Goal: Find specific page/section: Find specific page/section

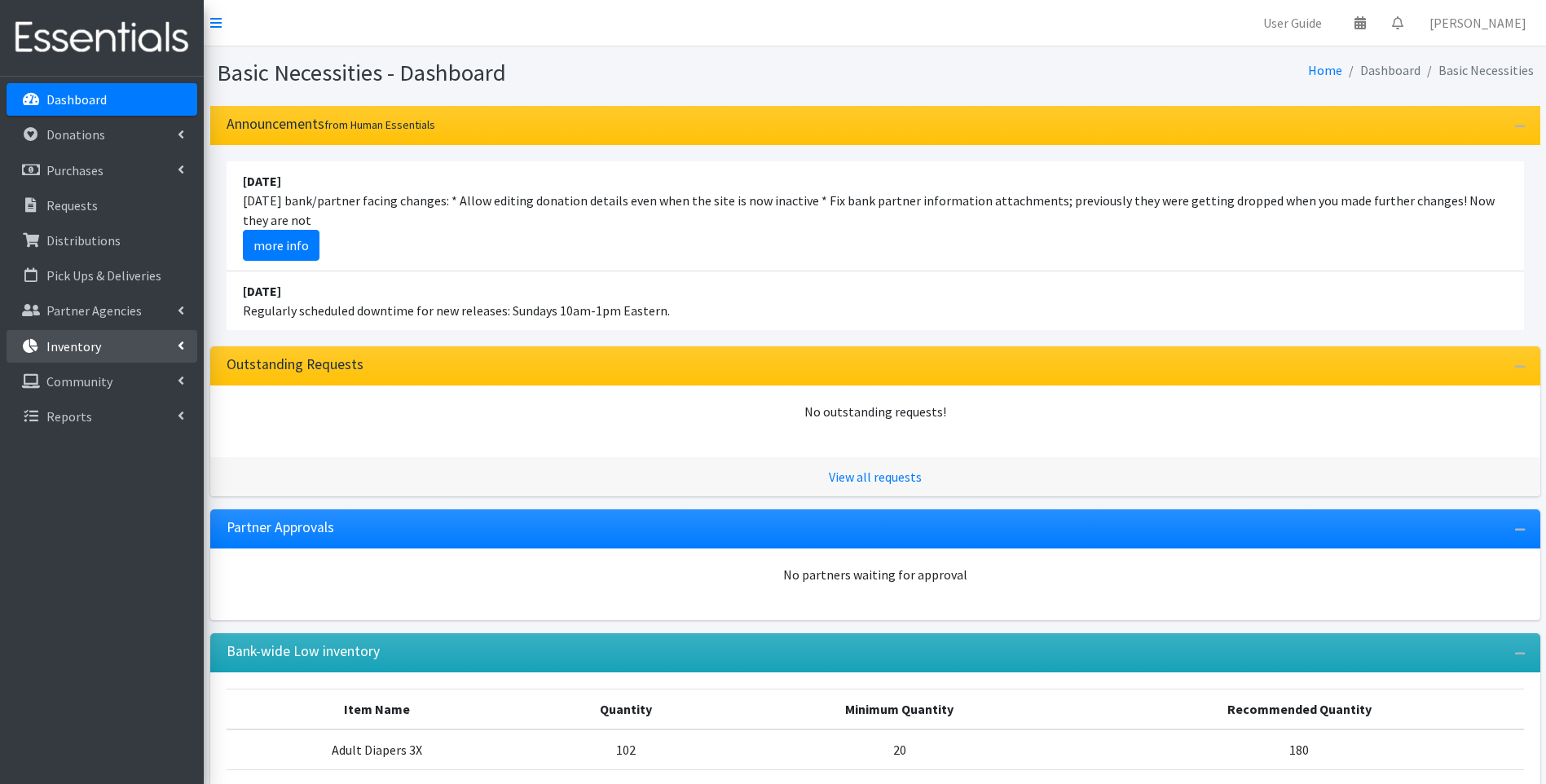
click at [142, 349] on link "Inventory" at bounding box center [102, 346] width 191 height 32
click at [158, 336] on link "Inventory" at bounding box center [102, 346] width 191 height 32
click at [150, 316] on link "Partner Agencies" at bounding box center [102, 310] width 191 height 32
click at [124, 340] on link "All Partners" at bounding box center [102, 346] width 191 height 32
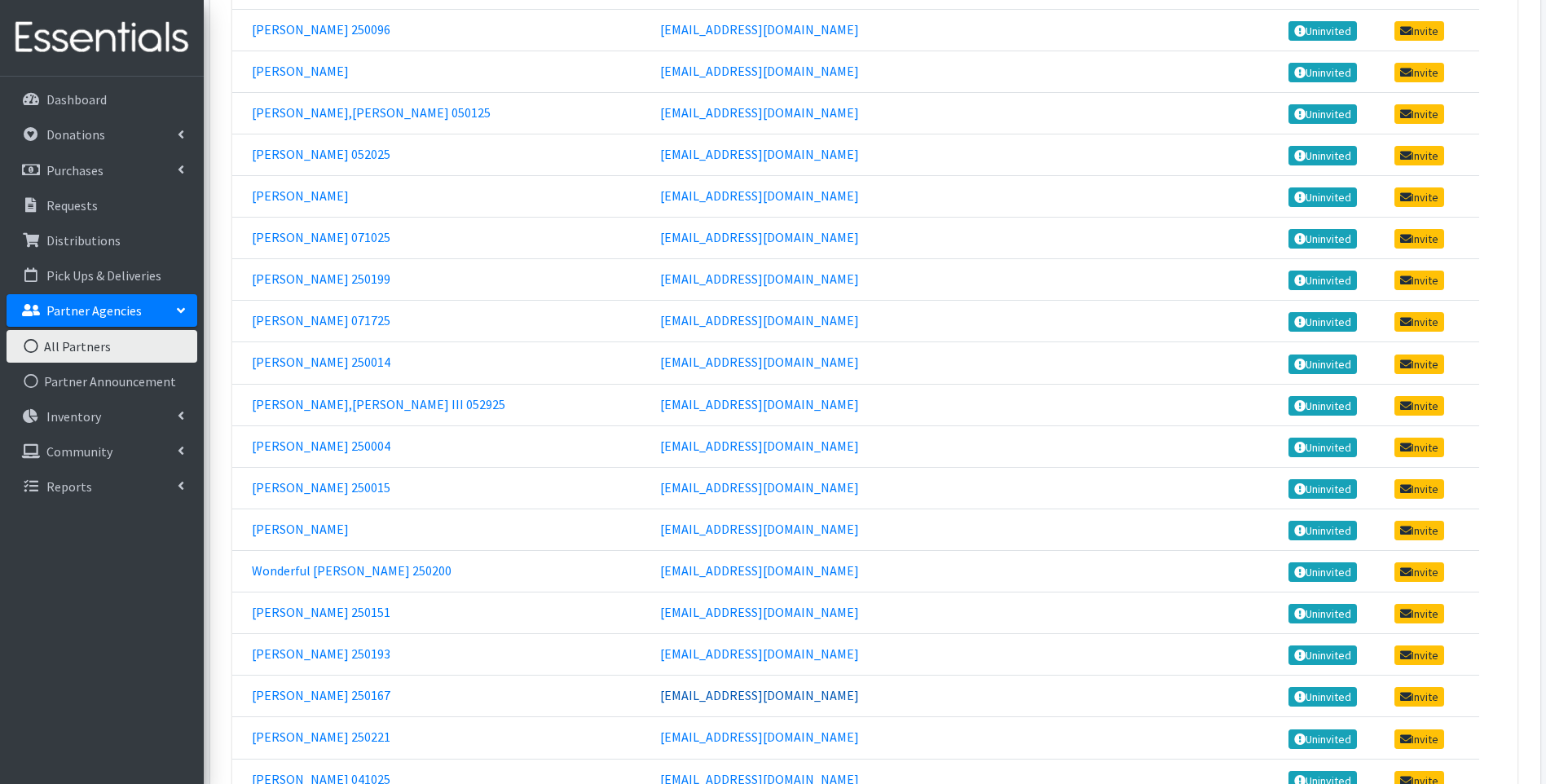
scroll to position [70088, 0]
